Goal: Task Accomplishment & Management: Use online tool/utility

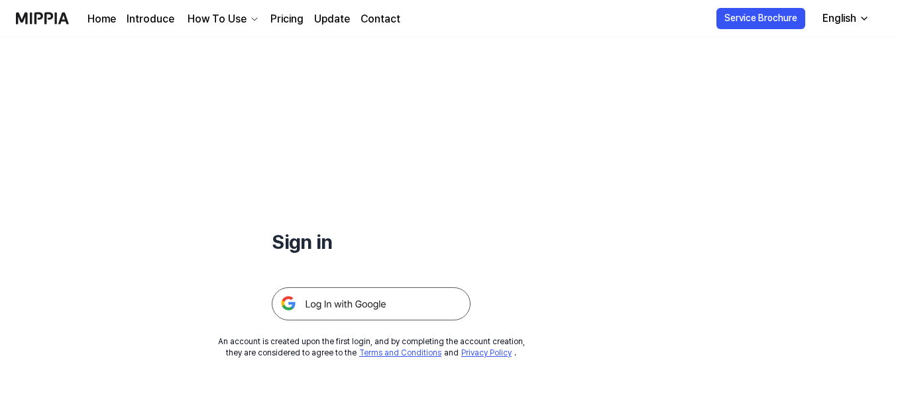
click at [369, 305] on img at bounding box center [371, 304] width 199 height 33
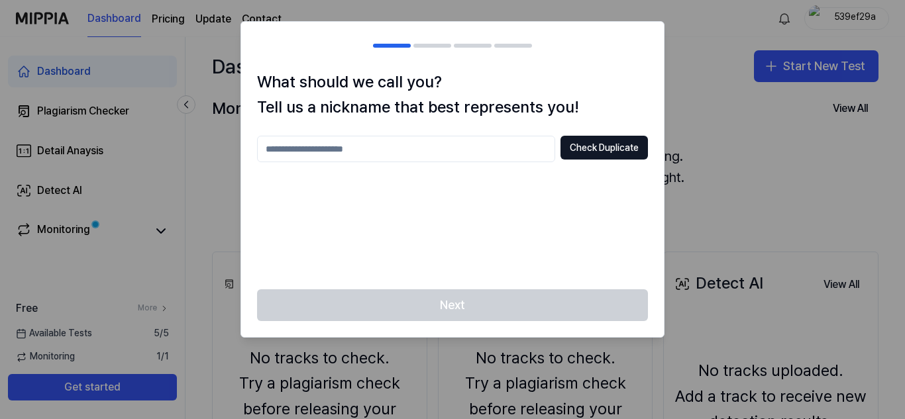
click at [478, 140] on input "text" at bounding box center [406, 149] width 298 height 26
type input "*****"
click at [588, 148] on button "Check Duplicate" at bounding box center [603, 148] width 87 height 24
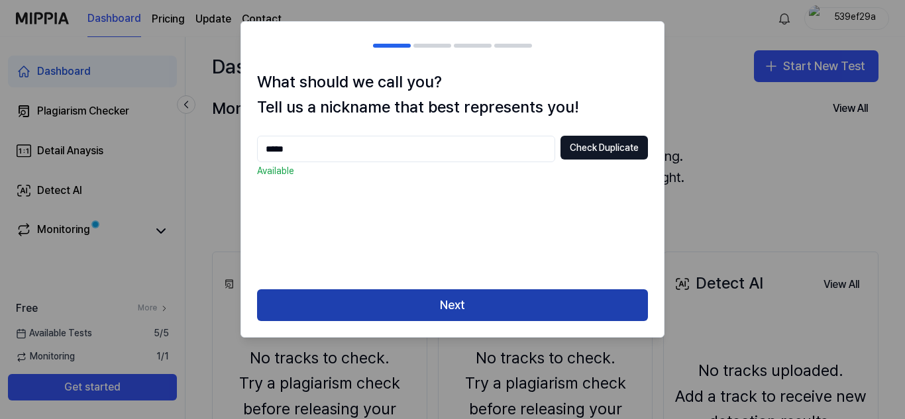
click at [462, 301] on button "Next" at bounding box center [452, 305] width 391 height 32
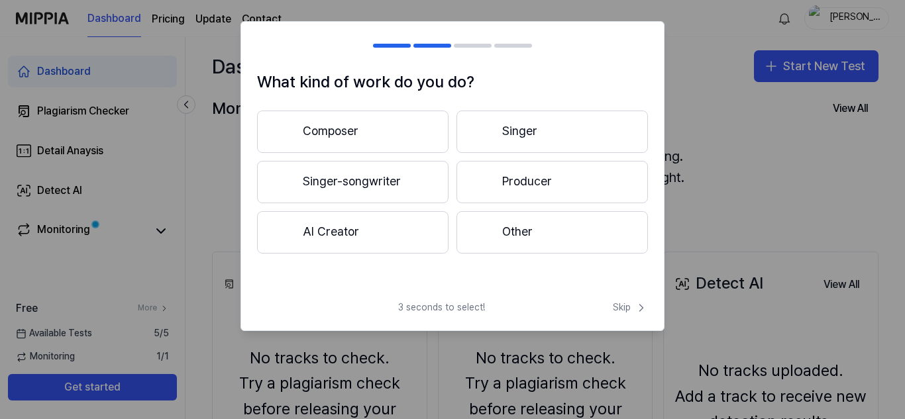
click at [401, 185] on button "Singer-songwriter" at bounding box center [352, 182] width 191 height 42
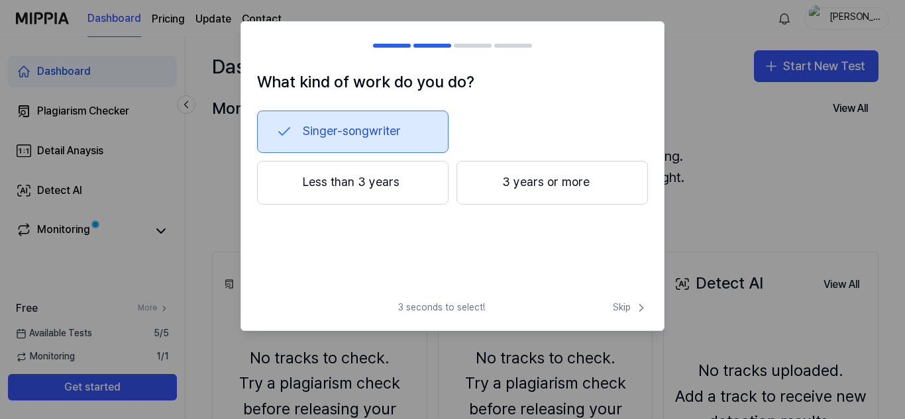
click at [492, 190] on button "3 years or more" at bounding box center [551, 183] width 191 height 44
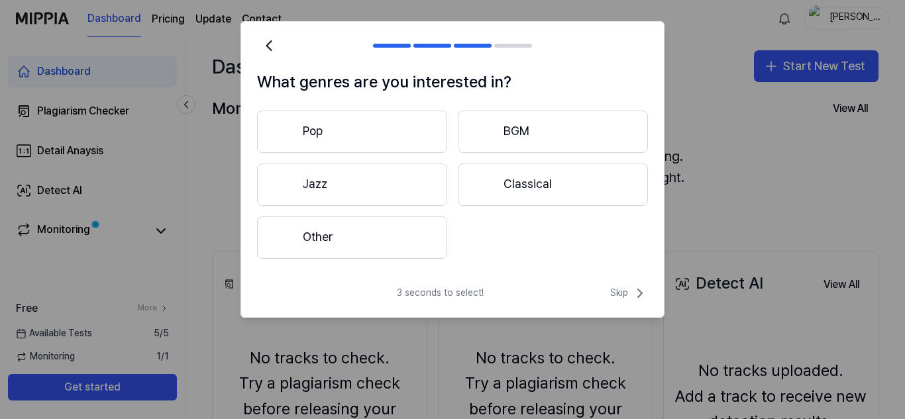
click at [418, 138] on button "Pop" at bounding box center [352, 132] width 190 height 42
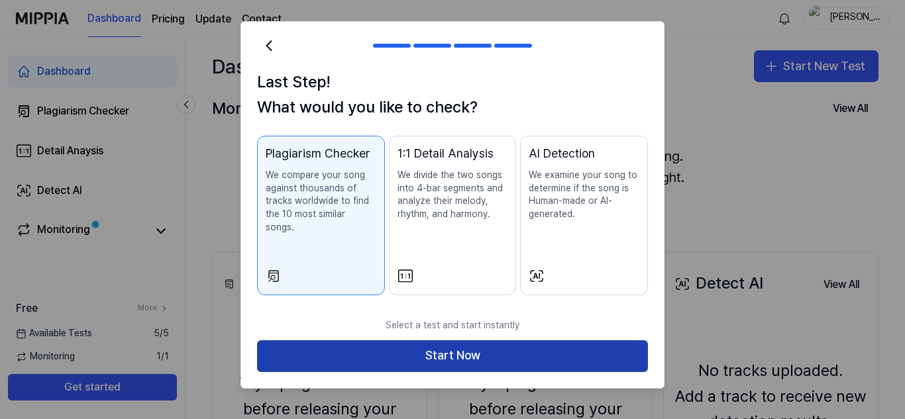
click at [501, 341] on button "Start Now" at bounding box center [452, 357] width 391 height 32
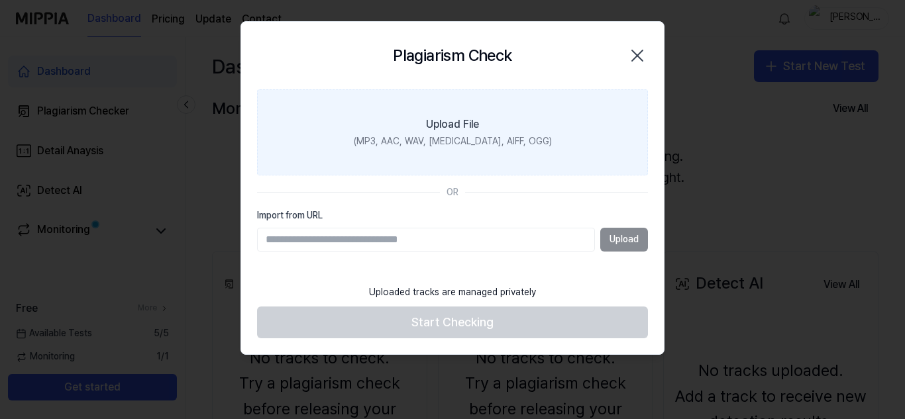
click at [513, 128] on label "Upload File (MP3, AAC, WAV, [MEDICAL_DATA], AIFF, OGG)" at bounding box center [452, 132] width 391 height 86
click at [0, 0] on input "Upload File (MP3, AAC, WAV, [MEDICAL_DATA], AIFF, OGG)" at bounding box center [0, 0] width 0 height 0
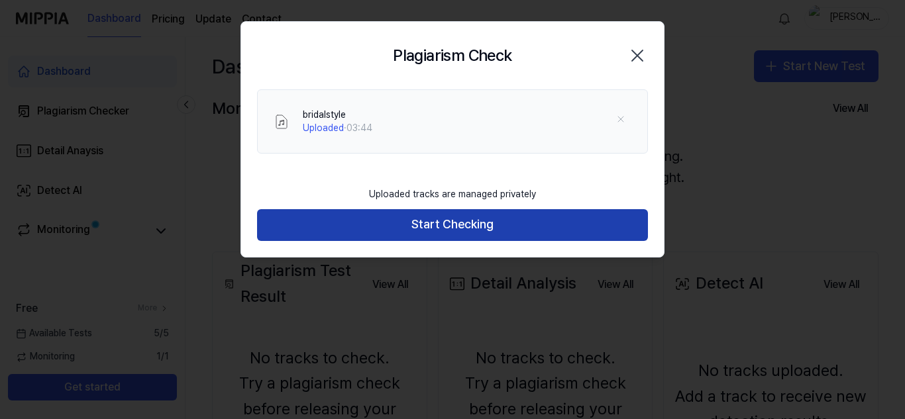
click at [555, 215] on button "Start Checking" at bounding box center [452, 225] width 391 height 32
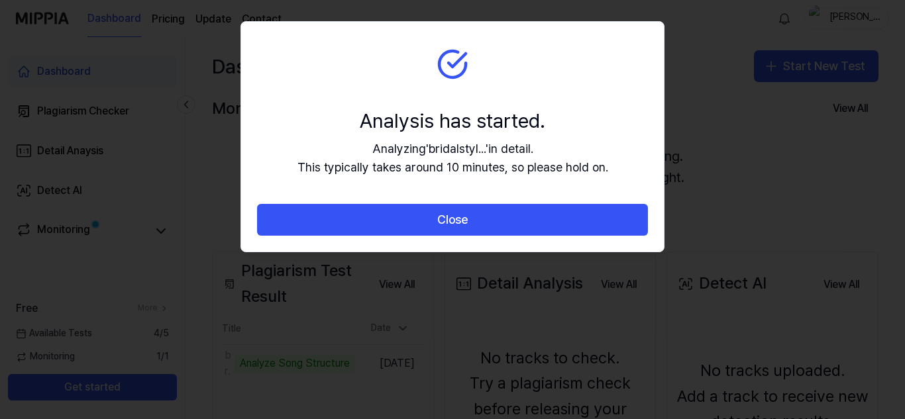
click at [555, 215] on button "Close" at bounding box center [452, 220] width 391 height 32
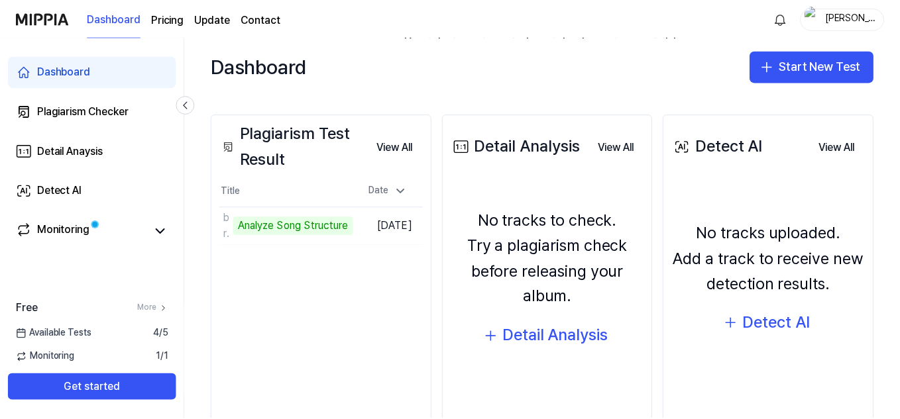
scroll to position [139, 0]
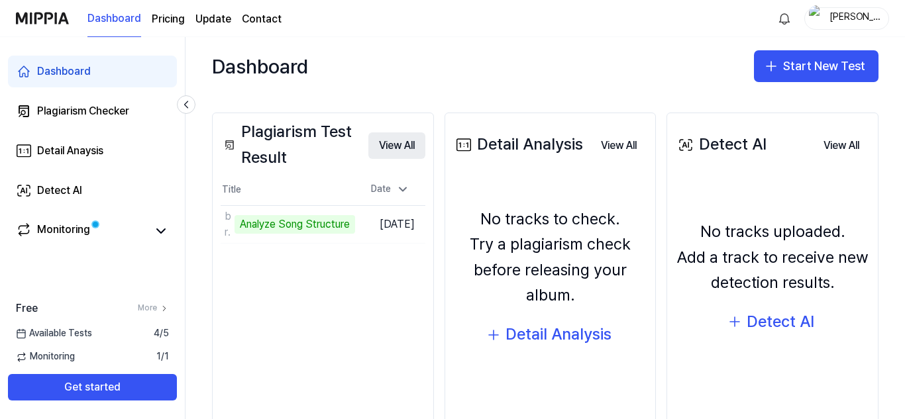
click at [393, 153] on button "View All" at bounding box center [396, 145] width 57 height 26
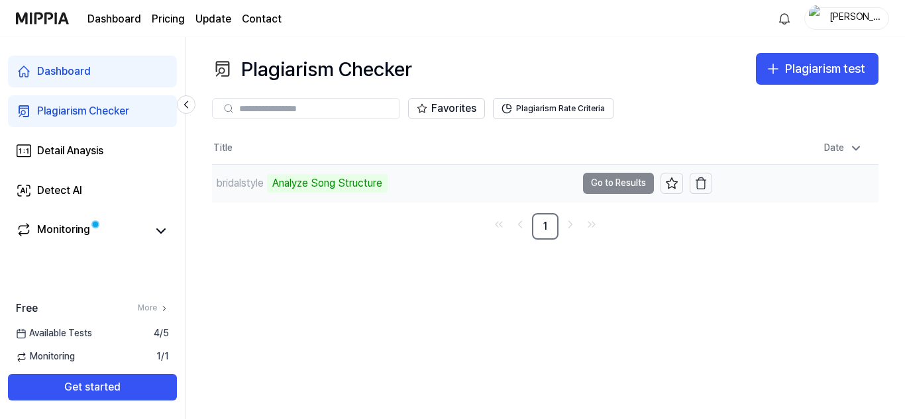
click at [592, 180] on td "bridalstyle Analyze Song Structure Go to Results" at bounding box center [462, 183] width 500 height 37
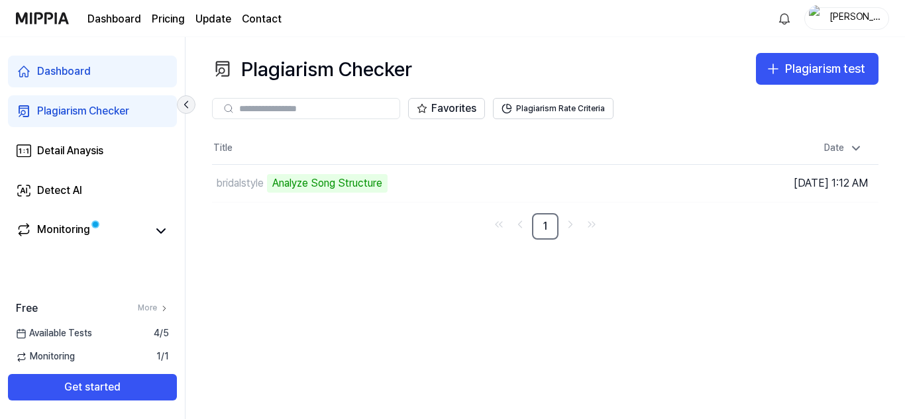
click at [191, 105] on icon at bounding box center [186, 104] width 13 height 13
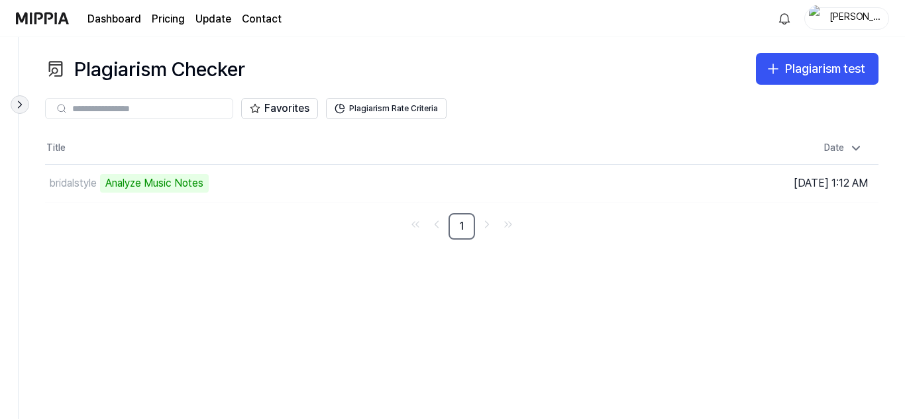
click at [11, 107] on button at bounding box center [20, 104] width 19 height 19
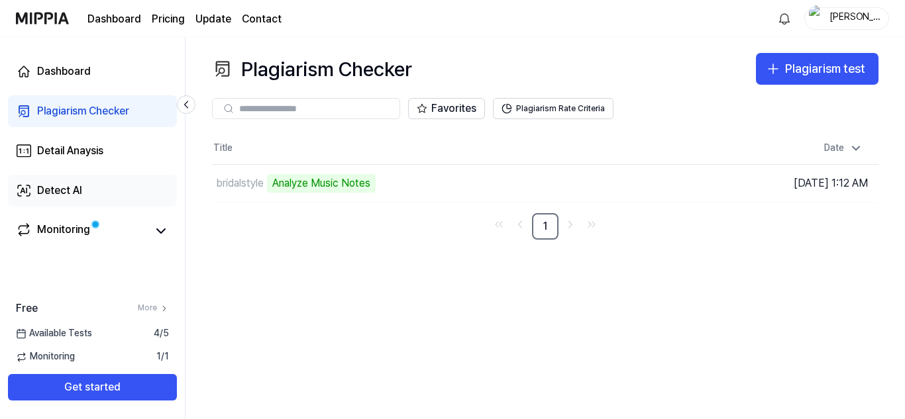
click at [87, 188] on link "Detect AI" at bounding box center [92, 191] width 169 height 32
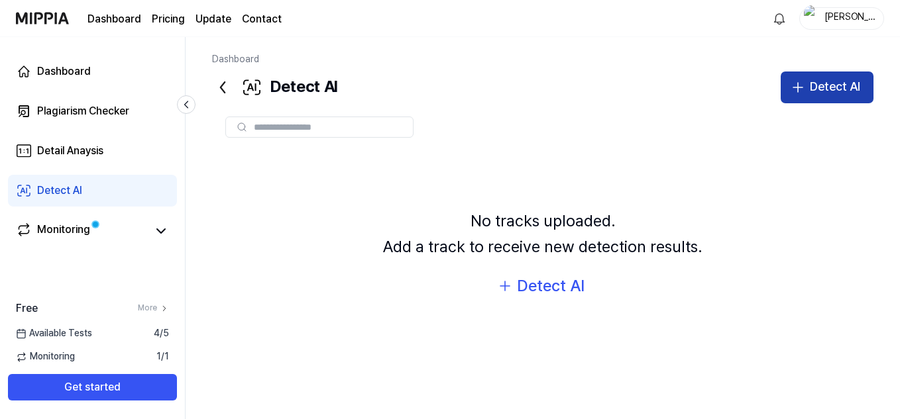
click at [837, 85] on div "Detect AI" at bounding box center [835, 87] width 50 height 19
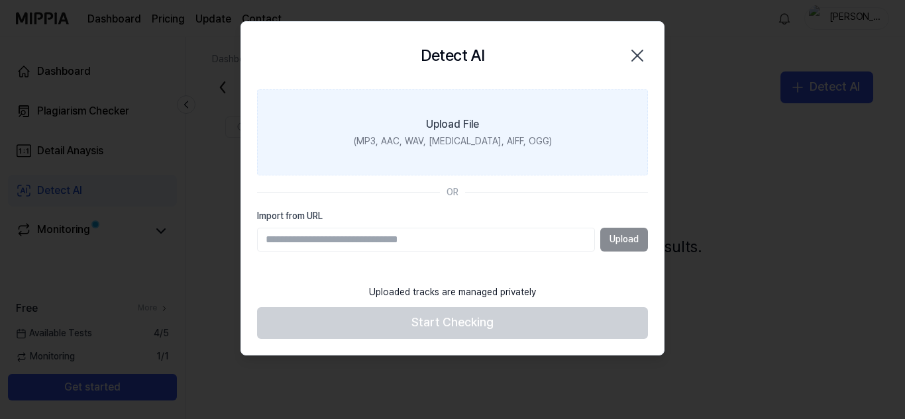
click at [476, 158] on label "Upload File (MP3, AAC, WAV, [MEDICAL_DATA], AIFF, OGG)" at bounding box center [452, 132] width 391 height 86
click at [0, 0] on input "Upload File (MP3, AAC, WAV, [MEDICAL_DATA], AIFF, OGG)" at bounding box center [0, 0] width 0 height 0
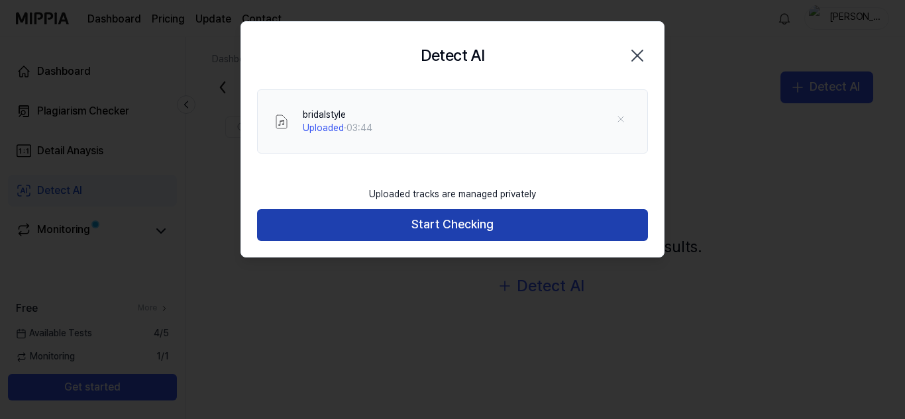
click at [596, 219] on button "Start Checking" at bounding box center [452, 225] width 391 height 32
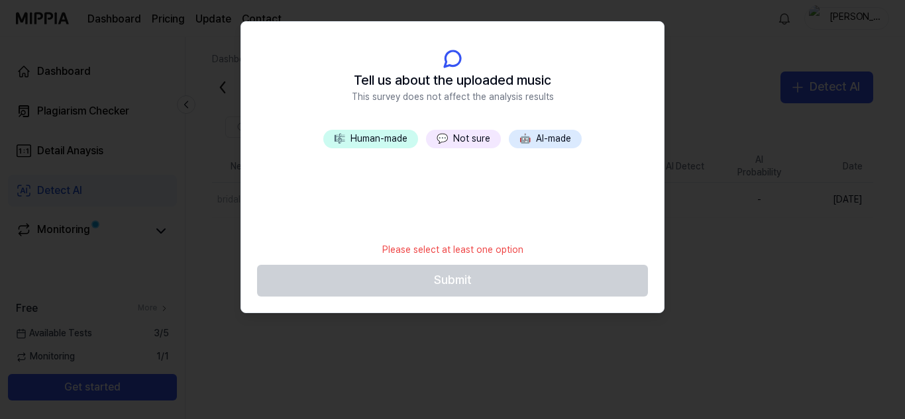
click at [339, 135] on span "🎼" at bounding box center [339, 138] width 11 height 11
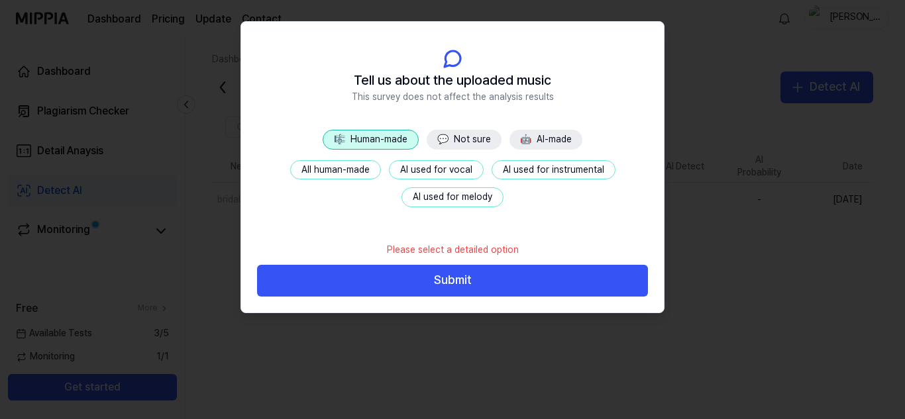
click at [442, 167] on button "AI used for vocal" at bounding box center [436, 170] width 95 height 20
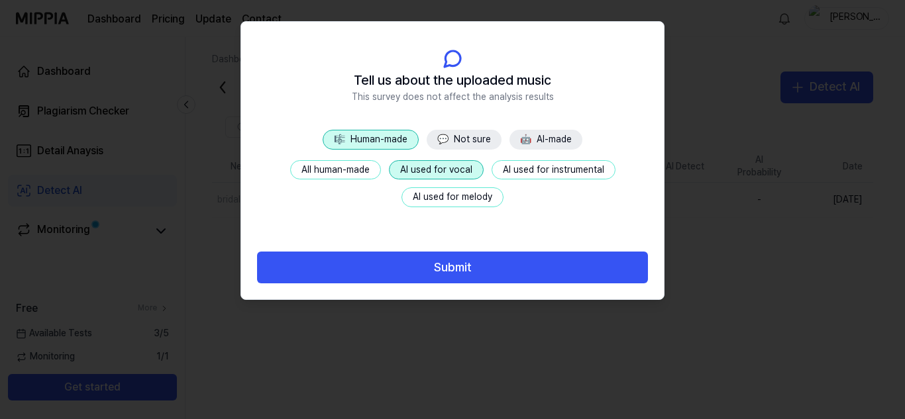
click at [518, 141] on button "🤖 AI-made" at bounding box center [545, 140] width 73 height 20
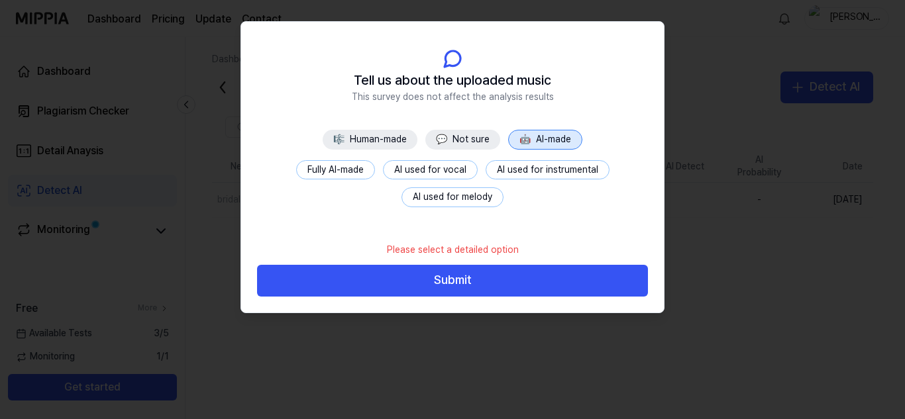
click at [403, 137] on button "🎼 Human-made" at bounding box center [370, 140] width 95 height 20
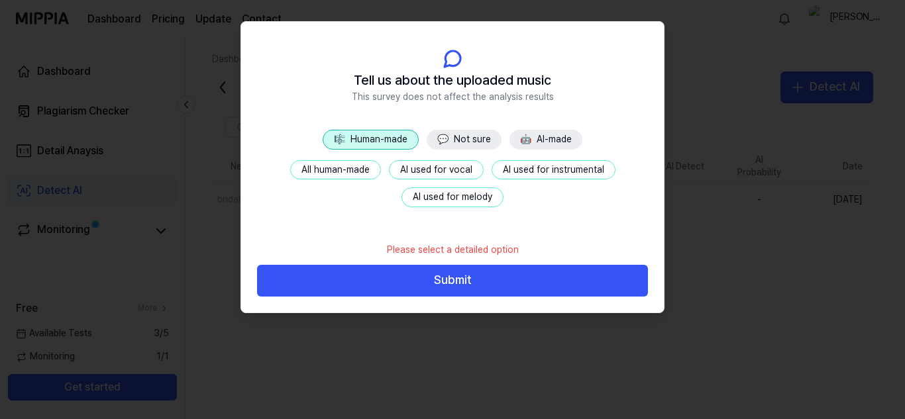
click at [452, 168] on button "AI used for vocal" at bounding box center [436, 170] width 95 height 20
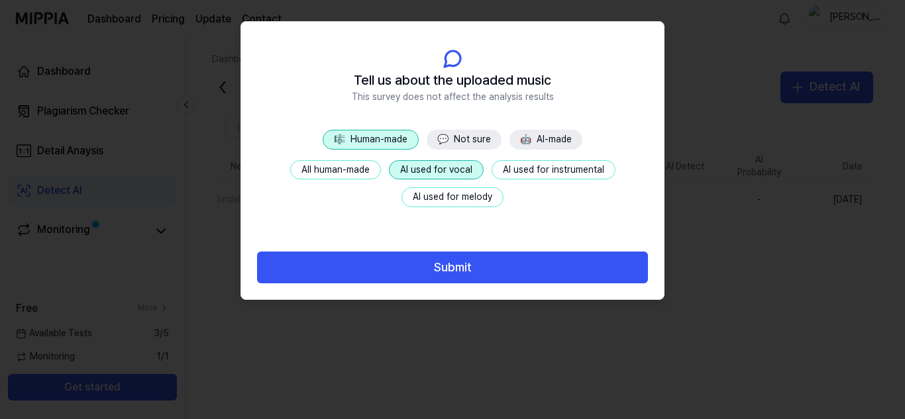
click at [526, 146] on button "🤖 AI-made" at bounding box center [545, 140] width 73 height 20
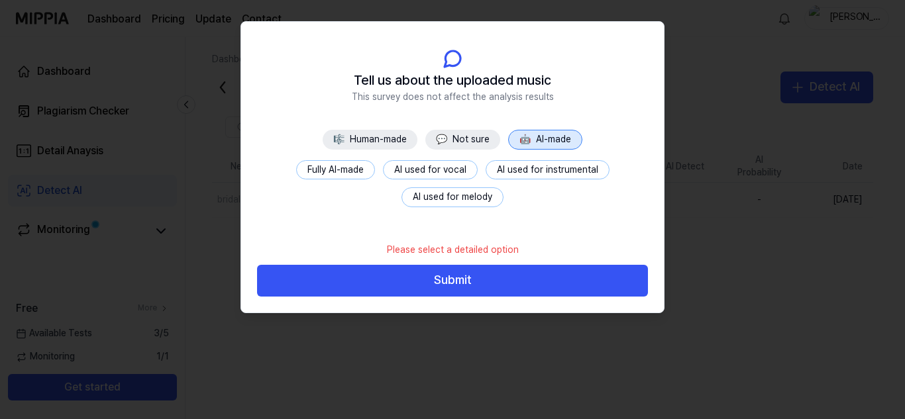
click at [456, 145] on button "💬 Not sure" at bounding box center [462, 140] width 75 height 20
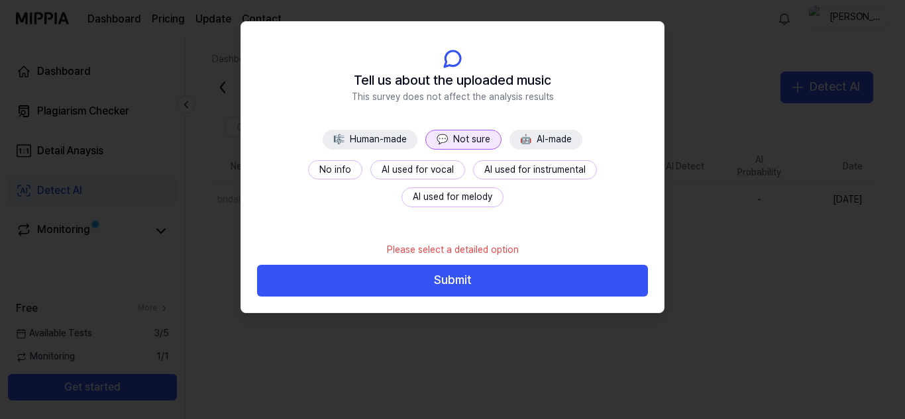
click at [395, 138] on button "🎼 Human-made" at bounding box center [370, 140] width 95 height 20
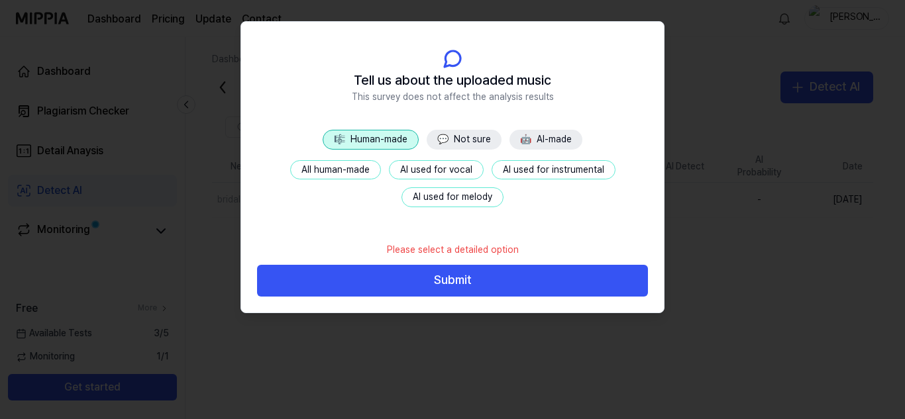
click at [430, 174] on button "AI used for vocal" at bounding box center [436, 170] width 95 height 20
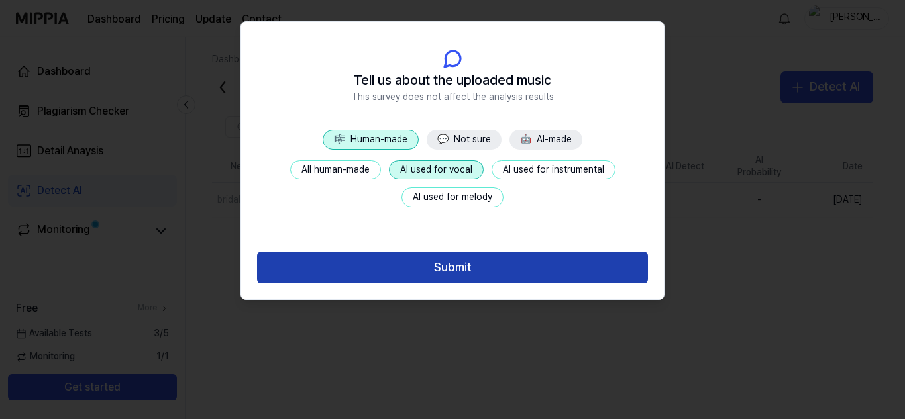
click at [478, 272] on button "Submit" at bounding box center [452, 268] width 391 height 32
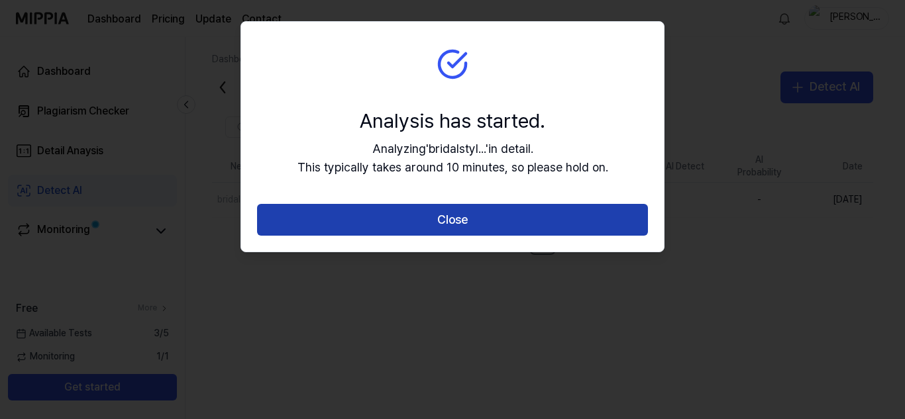
click at [473, 219] on button "Close" at bounding box center [452, 220] width 391 height 32
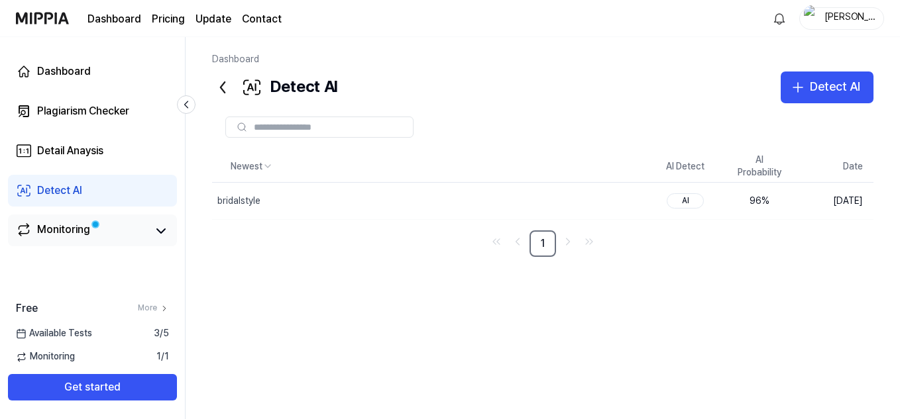
click at [105, 238] on link "Monitoring" at bounding box center [82, 231] width 132 height 19
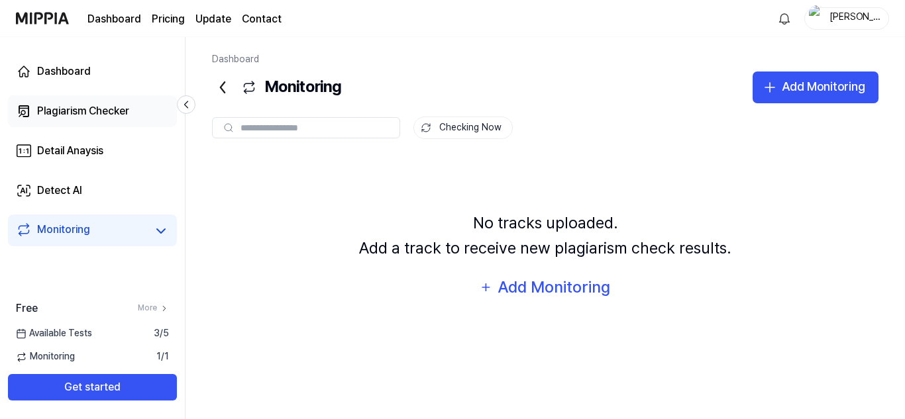
click at [103, 111] on div "Plagiarism Checker" at bounding box center [83, 111] width 92 height 16
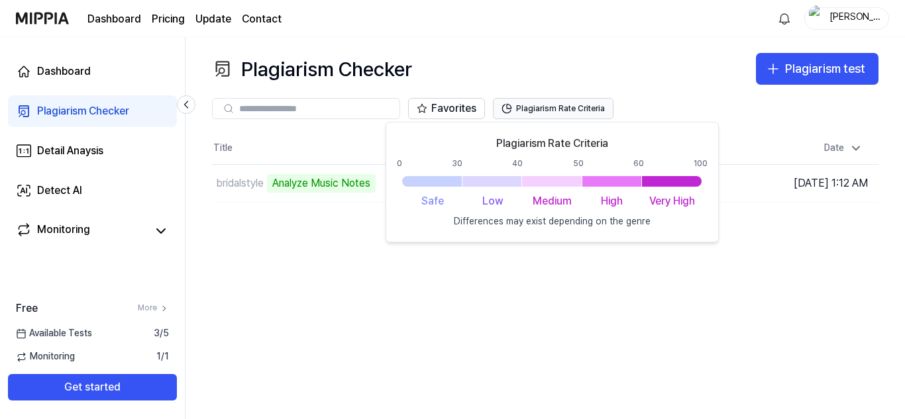
click at [572, 115] on button "Plagiarism Rate Criteria" at bounding box center [553, 108] width 121 height 21
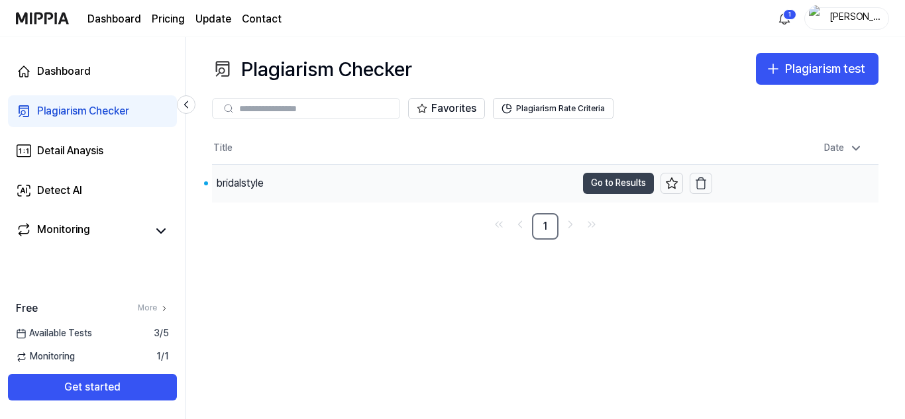
click at [611, 187] on button "Go to Results" at bounding box center [618, 183] width 71 height 21
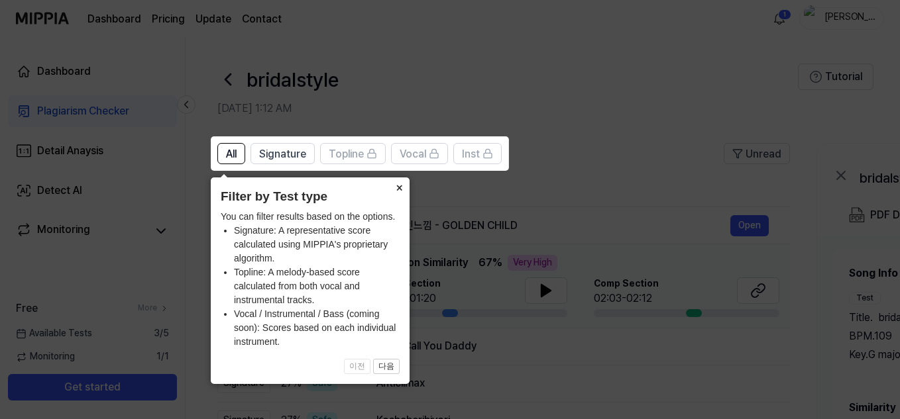
click at [400, 184] on button "×" at bounding box center [398, 187] width 21 height 19
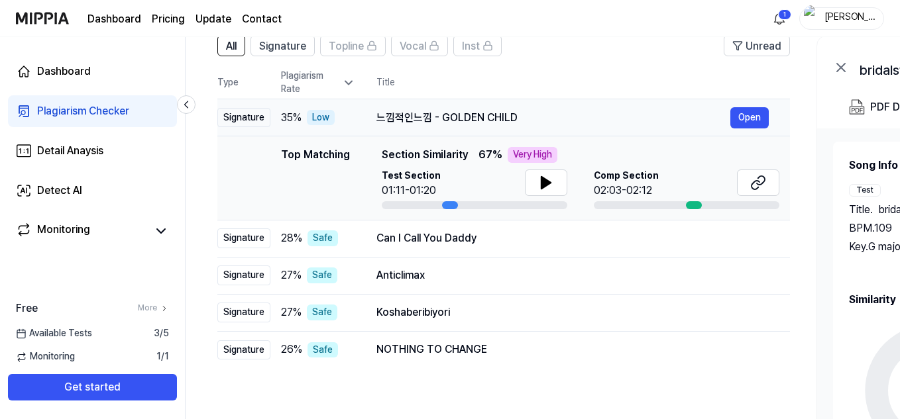
scroll to position [111, 0]
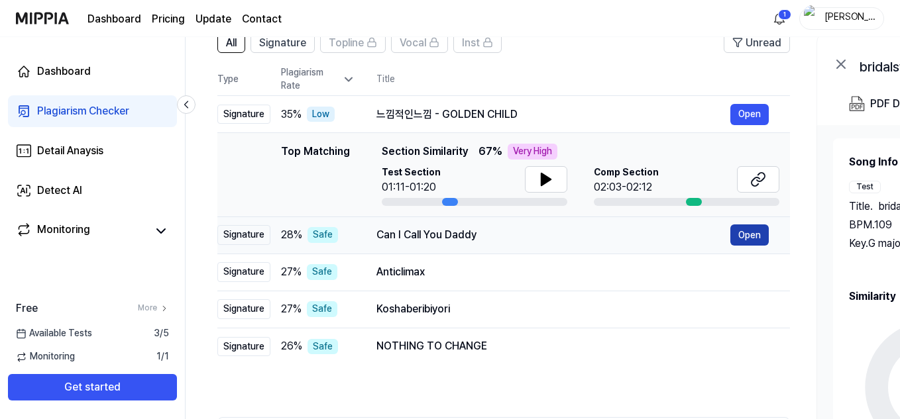
click at [742, 235] on button "Open" at bounding box center [749, 235] width 38 height 21
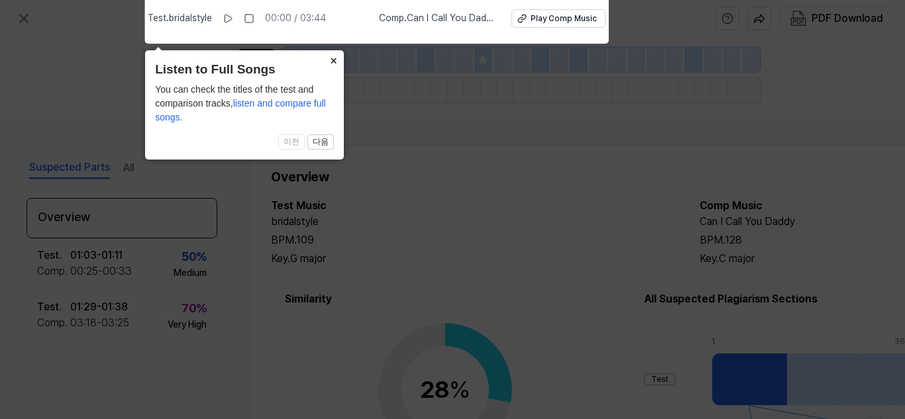
click at [330, 64] on button "×" at bounding box center [333, 59] width 21 height 19
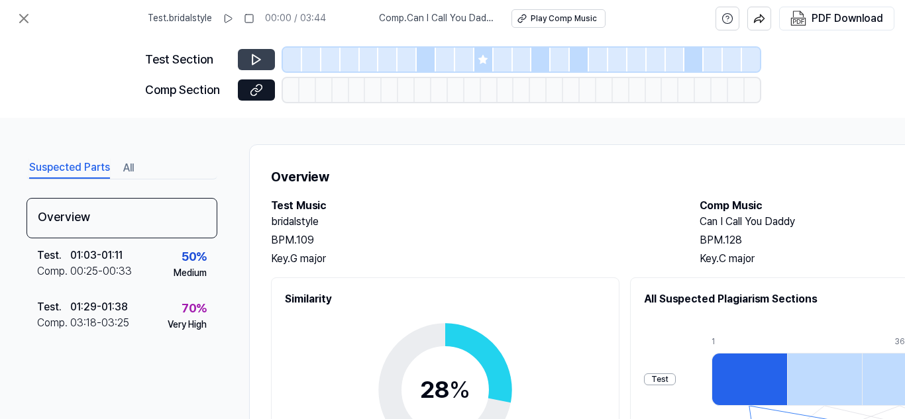
click at [264, 62] on button at bounding box center [256, 59] width 37 height 21
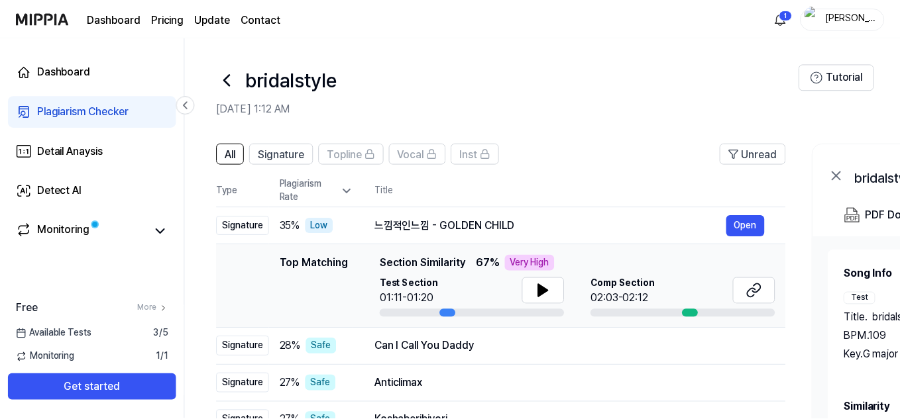
scroll to position [111, 0]
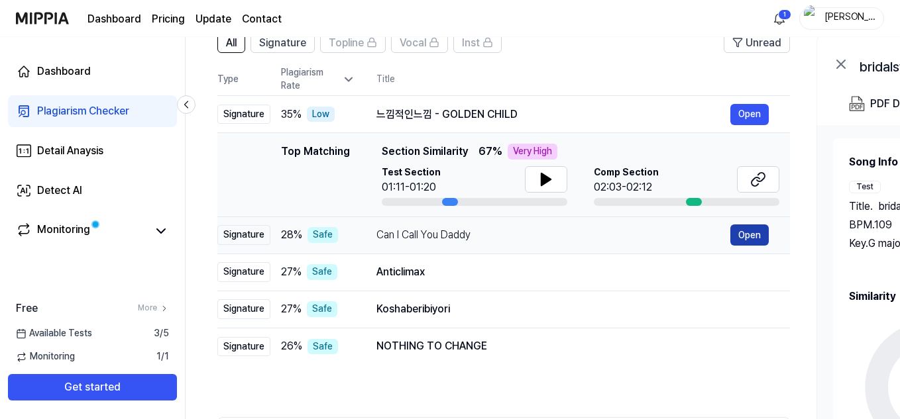
click at [746, 237] on button "Open" at bounding box center [749, 235] width 38 height 21
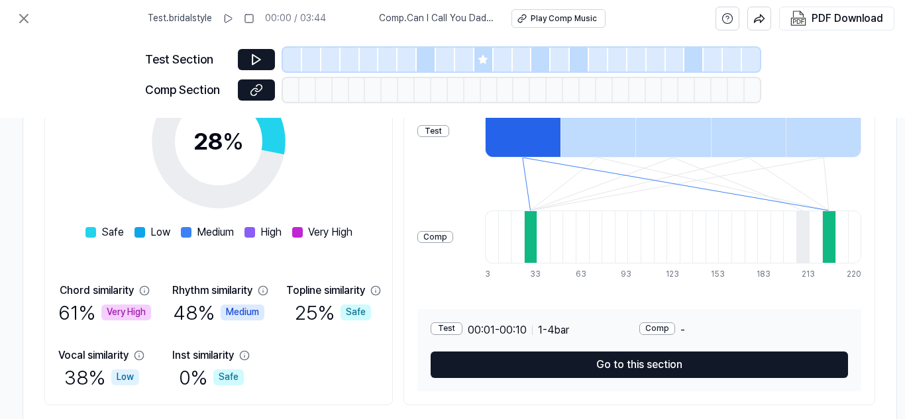
scroll to position [248, 224]
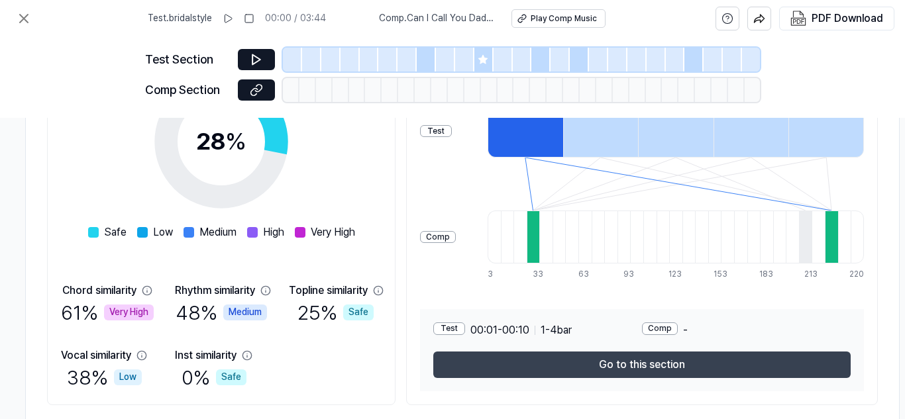
click at [472, 360] on button "Go to this section" at bounding box center [641, 365] width 417 height 26
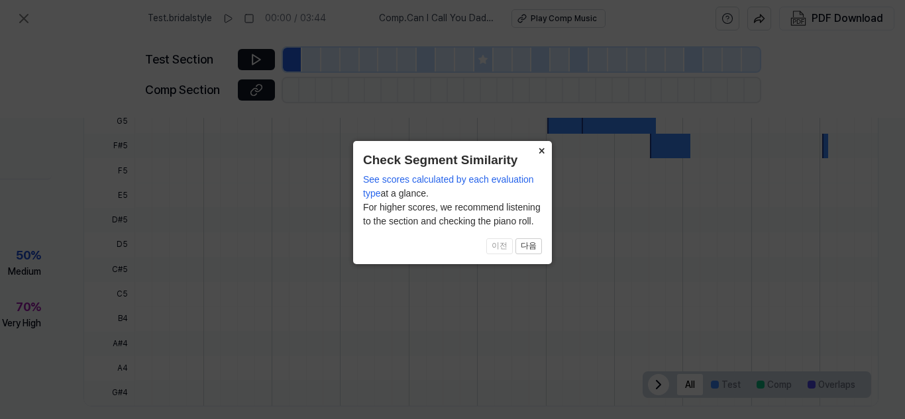
click at [539, 153] on button "×" at bounding box center [541, 150] width 21 height 19
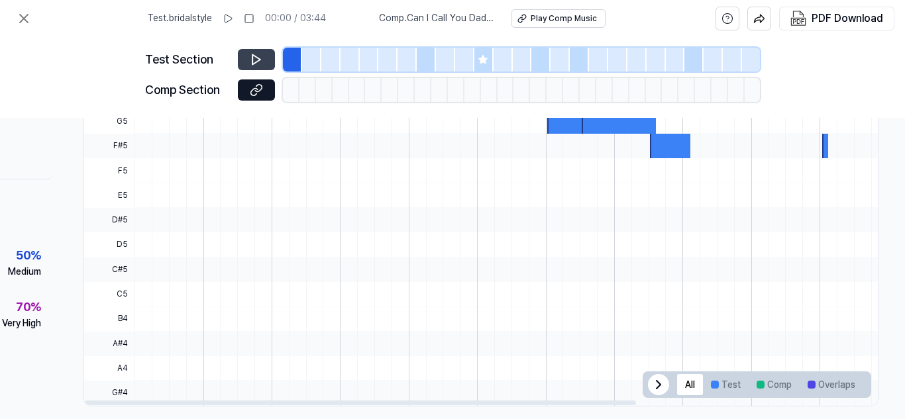
click at [244, 61] on button at bounding box center [256, 59] width 37 height 21
click at [242, 62] on button at bounding box center [256, 59] width 37 height 21
click at [539, 58] on div at bounding box center [540, 60] width 19 height 24
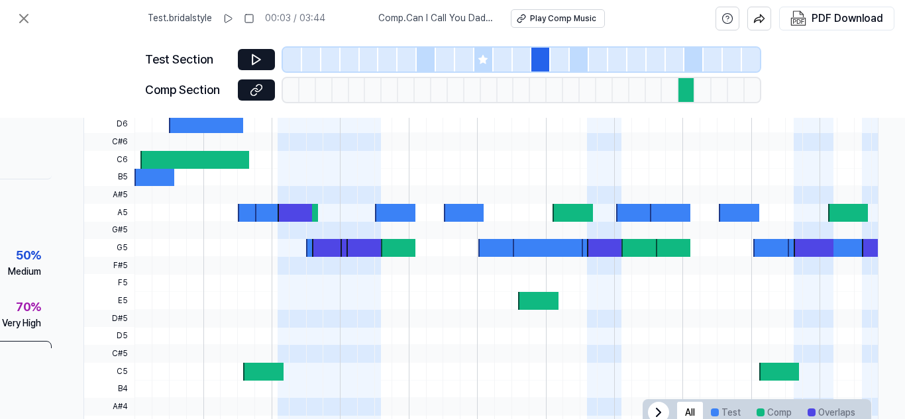
scroll to position [476, 171]
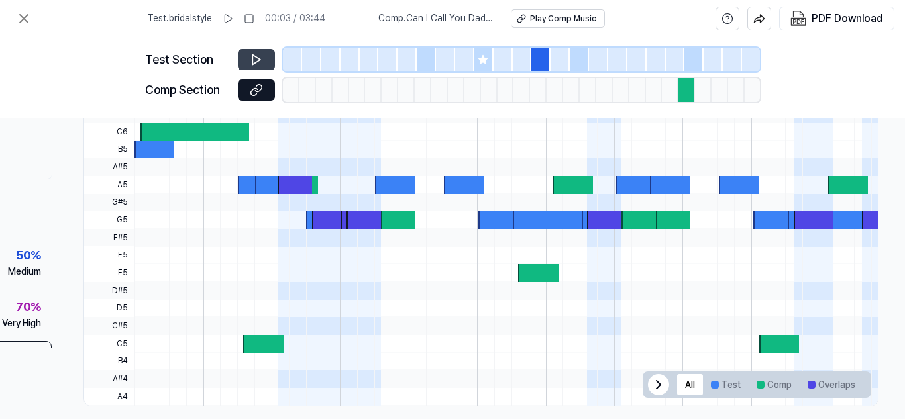
click at [258, 56] on icon at bounding box center [256, 59] width 13 height 13
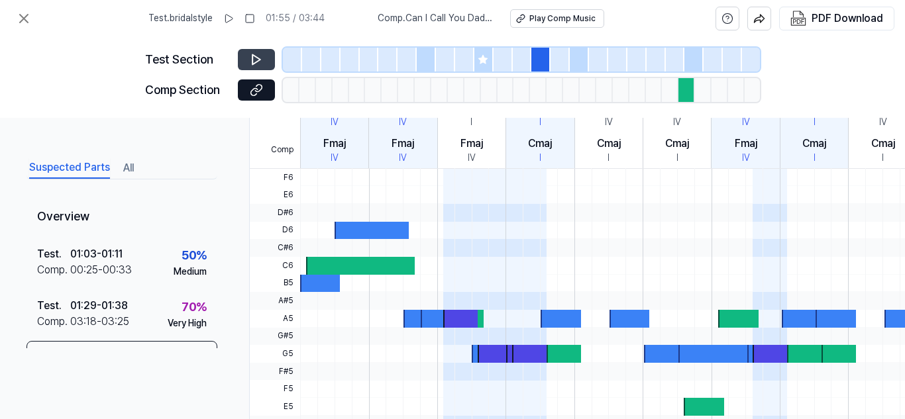
scroll to position [0, 0]
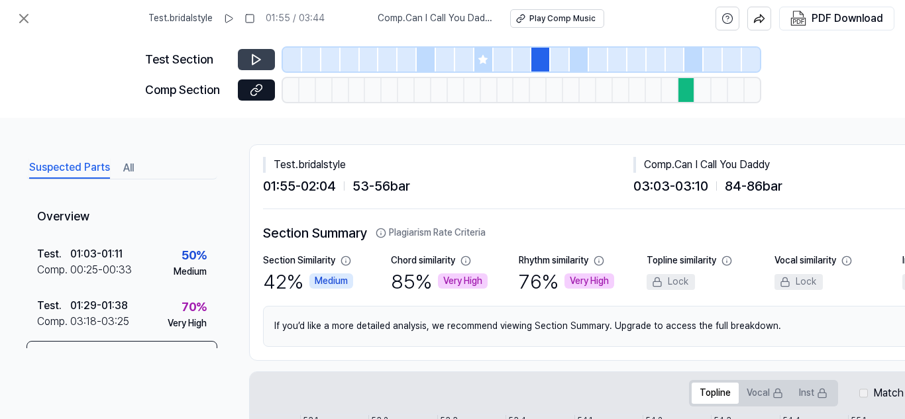
click at [669, 101] on div at bounding box center [670, 90] width 17 height 24
click at [679, 95] on div at bounding box center [686, 90] width 17 height 24
click at [683, 93] on div at bounding box center [686, 90] width 17 height 24
click at [234, 18] on icon at bounding box center [228, 18] width 11 height 11
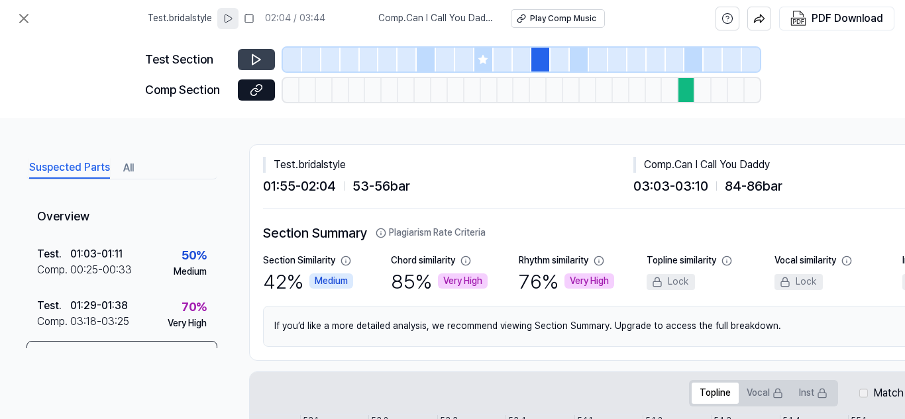
click at [682, 95] on div at bounding box center [686, 90] width 17 height 24
click at [26, 16] on icon at bounding box center [24, 19] width 16 height 16
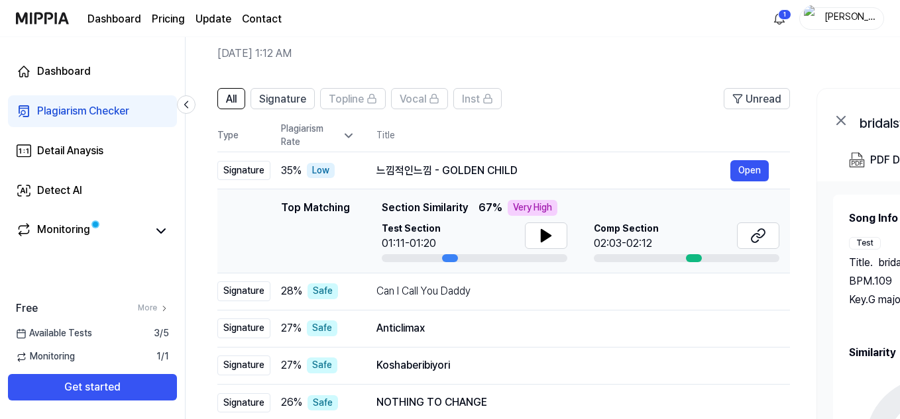
scroll to position [52, 0]
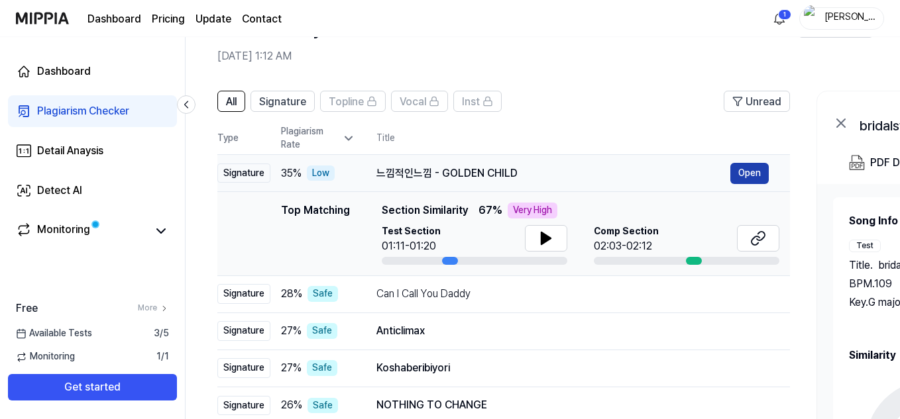
click at [748, 172] on button "Open" at bounding box center [749, 173] width 38 height 21
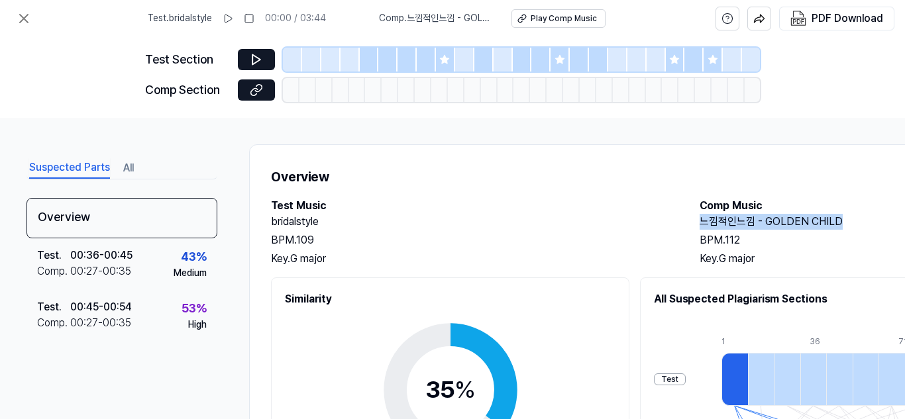
drag, startPoint x: 839, startPoint y: 223, endPoint x: 698, endPoint y: 221, distance: 140.5
click at [698, 221] on div "Test Music bridalstyle BPM. 109 Key. G major Comp Music 느낌적인느낌 - GOLDEN CHILD B…" at bounding box center [686, 232] width 831 height 69
copy h2 "느낌적인느낌 - GOLDEN CHILD"
click at [25, 21] on icon at bounding box center [24, 19] width 16 height 16
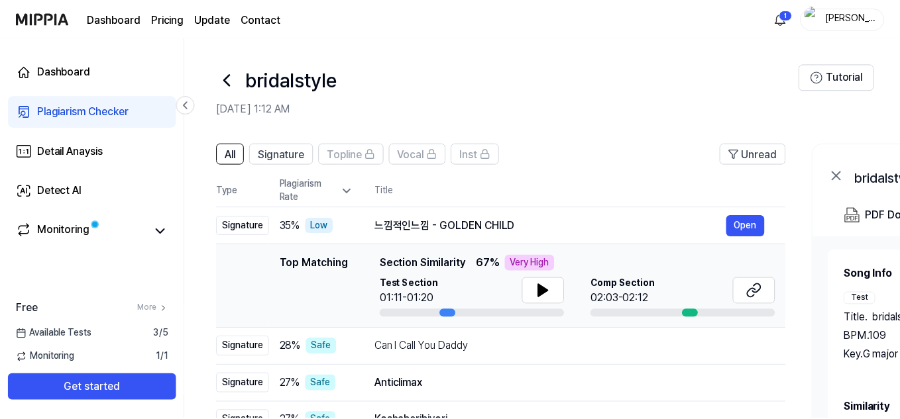
scroll to position [52, 0]
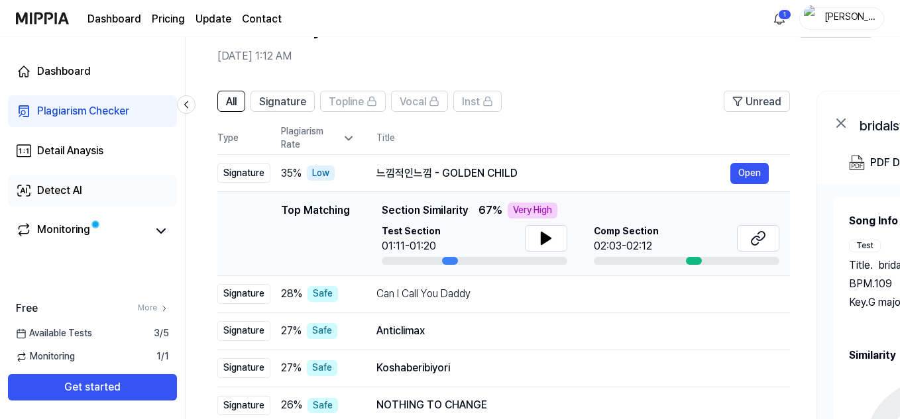
click at [100, 193] on link "Detect AI" at bounding box center [92, 191] width 169 height 32
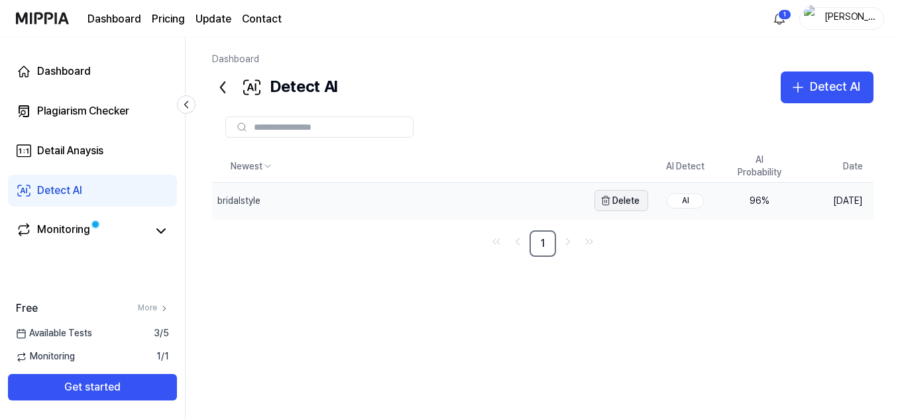
click at [623, 199] on button "Delete" at bounding box center [621, 200] width 54 height 21
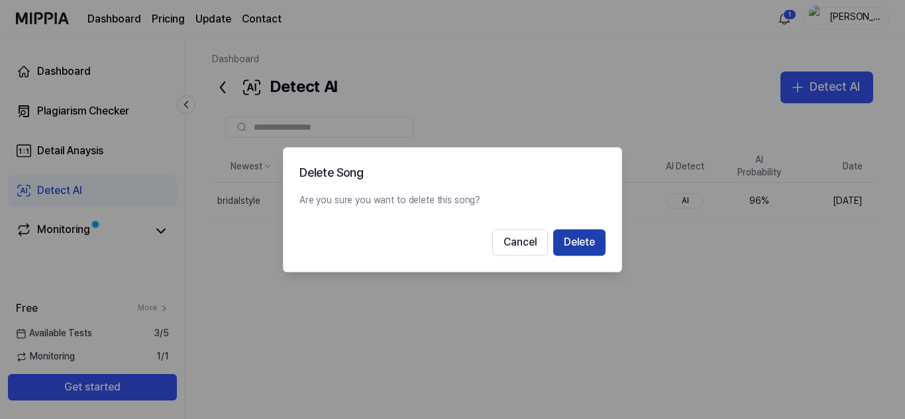
click at [579, 243] on button "Delete" at bounding box center [579, 242] width 52 height 26
